Goal: Information Seeking & Learning: Check status

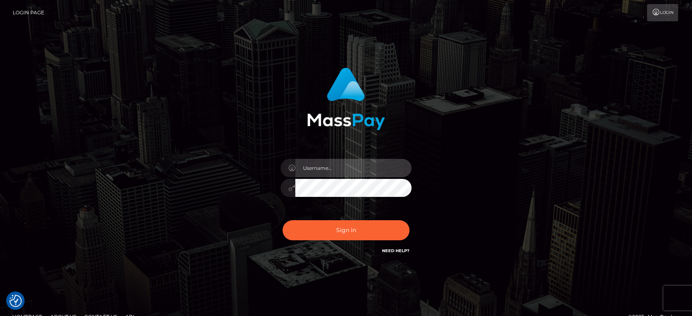
click at [314, 170] on input "text" at bounding box center [353, 168] width 116 height 18
type input "[PERSON_NAME].B2"
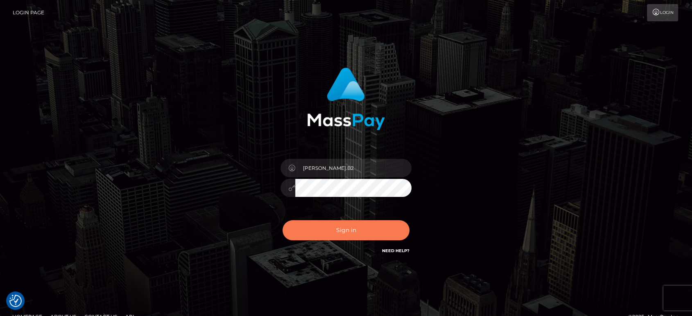
click at [351, 232] on button "Sign in" at bounding box center [345, 230] width 127 height 20
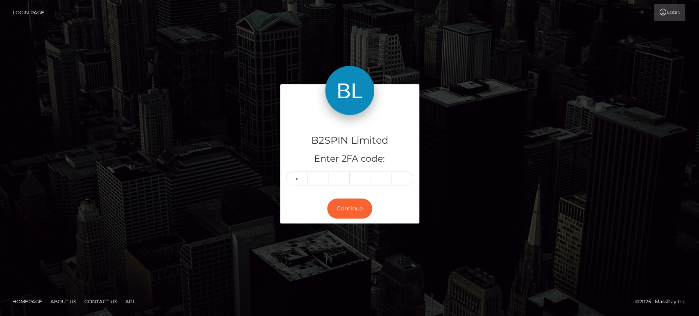
type input "0"
type input "9"
type input "4"
type input "0"
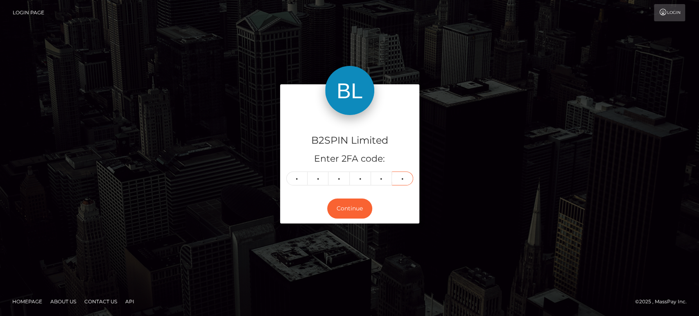
type input "2"
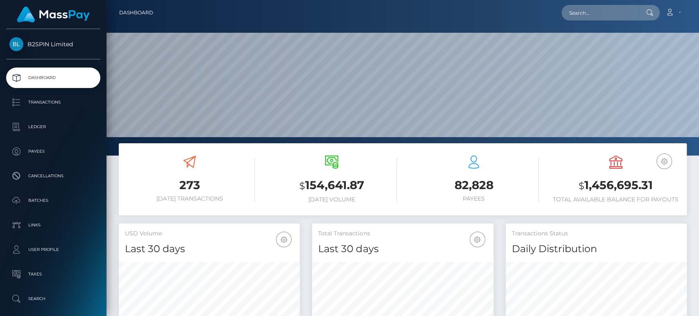
scroll to position [144, 181]
click at [623, 188] on h3 "$ 1,456,695.31" at bounding box center [615, 185] width 130 height 17
copy h3 "1,456,695.31"
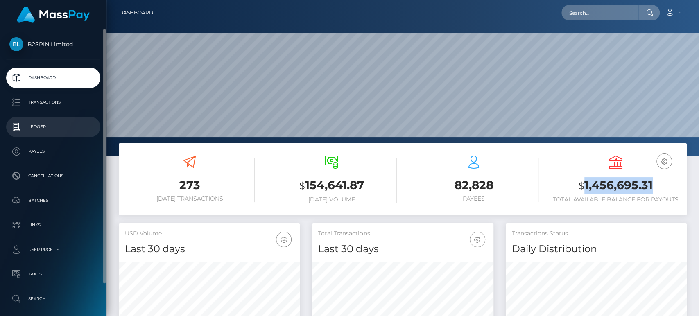
click at [52, 130] on p "Ledger" at bounding box center [53, 127] width 88 height 12
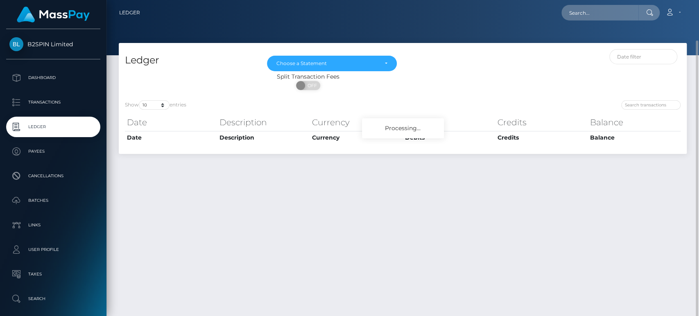
scroll to position [21, 0]
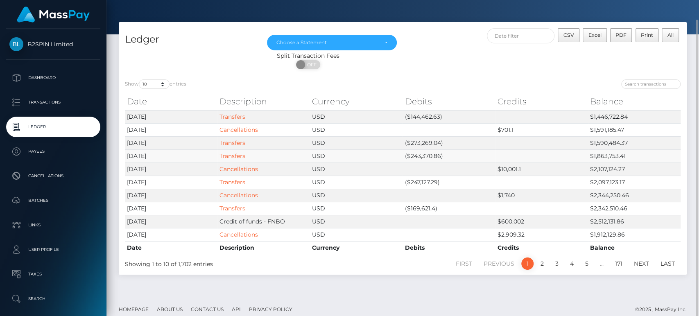
click at [422, 153] on td "($243,370.86)" at bounding box center [448, 155] width 92 height 13
copy td "243,370.86"
click at [425, 141] on td "($273,269.04)" at bounding box center [448, 142] width 92 height 13
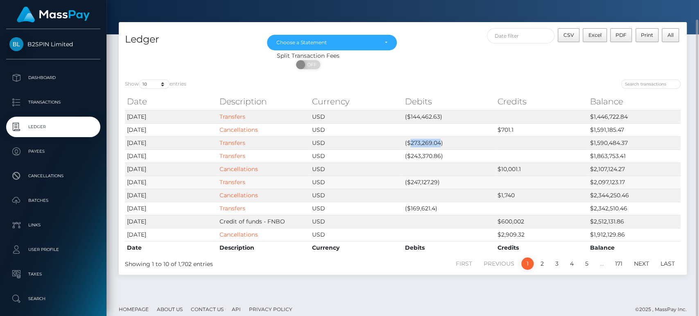
copy td "273,269.04"
click at [428, 119] on td "($144,462.63)" at bounding box center [448, 116] width 92 height 13
click at [427, 119] on td "($144,462.63)" at bounding box center [448, 116] width 92 height 13
copy td "144,462.63"
